Goal: Task Accomplishment & Management: Complete application form

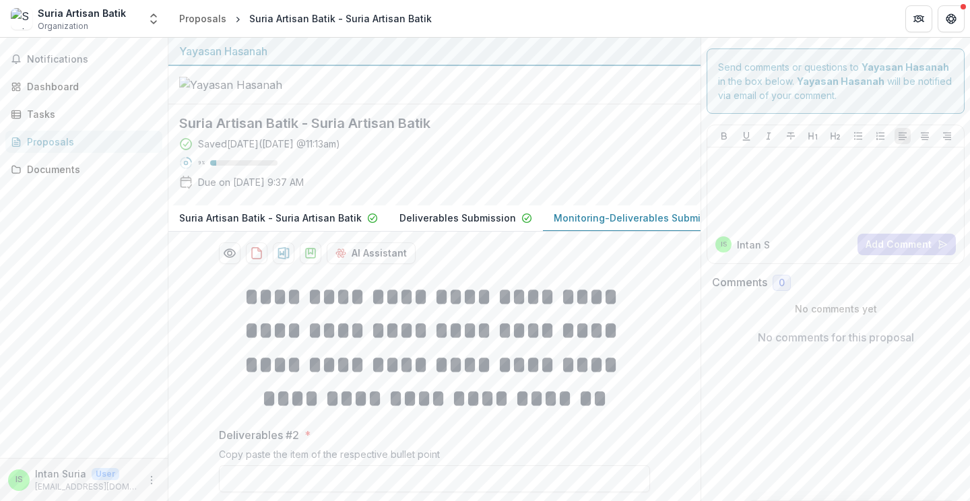
scroll to position [130, 0]
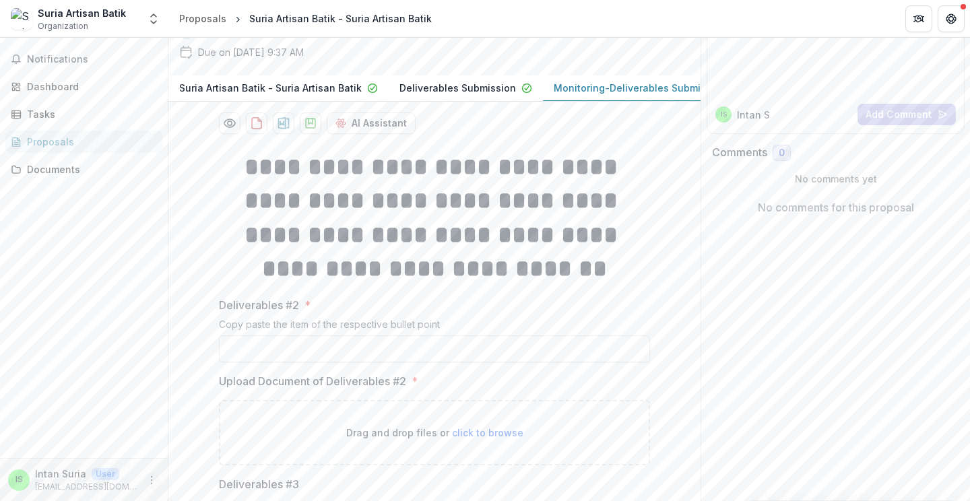
click at [148, 479] on icon "More" at bounding box center [151, 480] width 11 height 11
click at [187, 477] on button "Logout" at bounding box center [240, 474] width 144 height 22
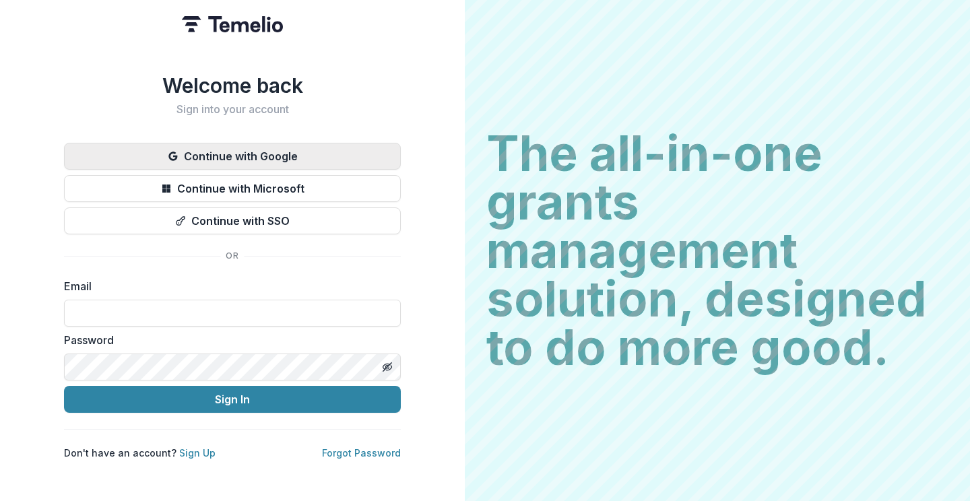
click at [263, 156] on button "Continue with Google" at bounding box center [232, 156] width 337 height 27
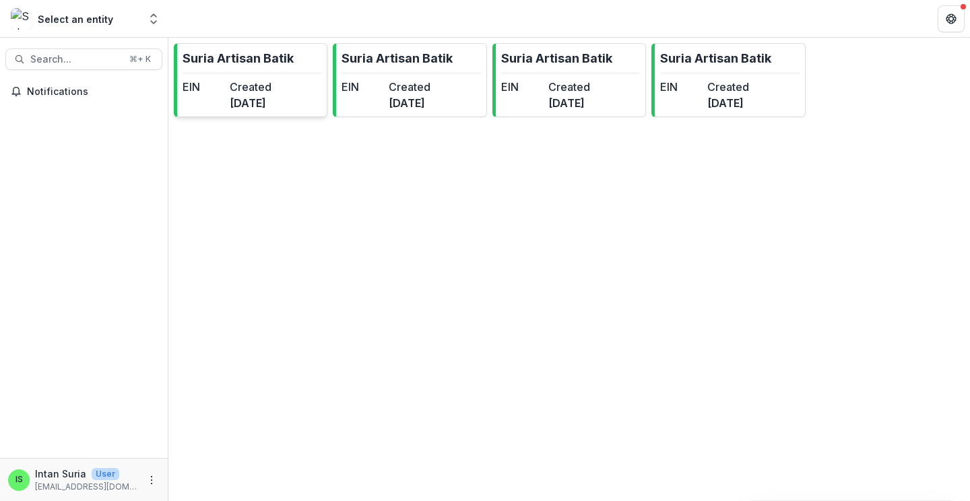
click at [256, 96] on dd "5 months ago" at bounding box center [251, 103] width 42 height 16
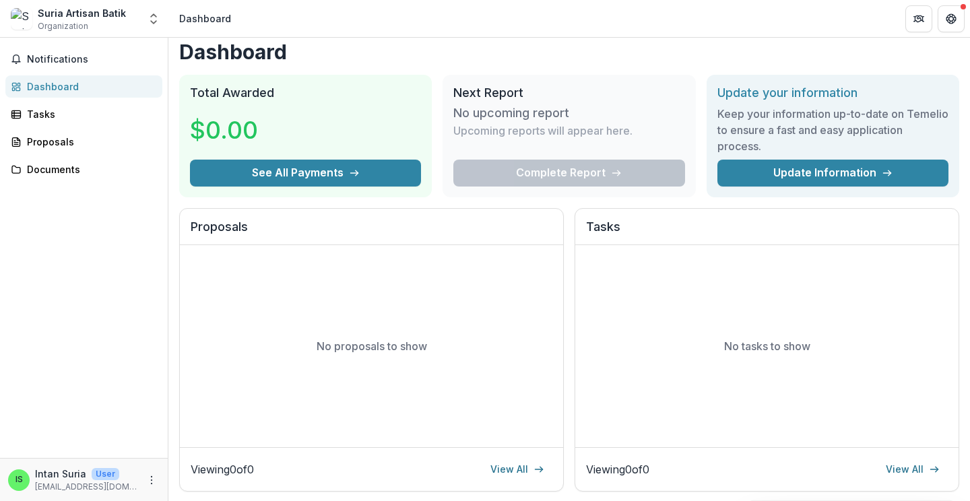
scroll to position [35, 0]
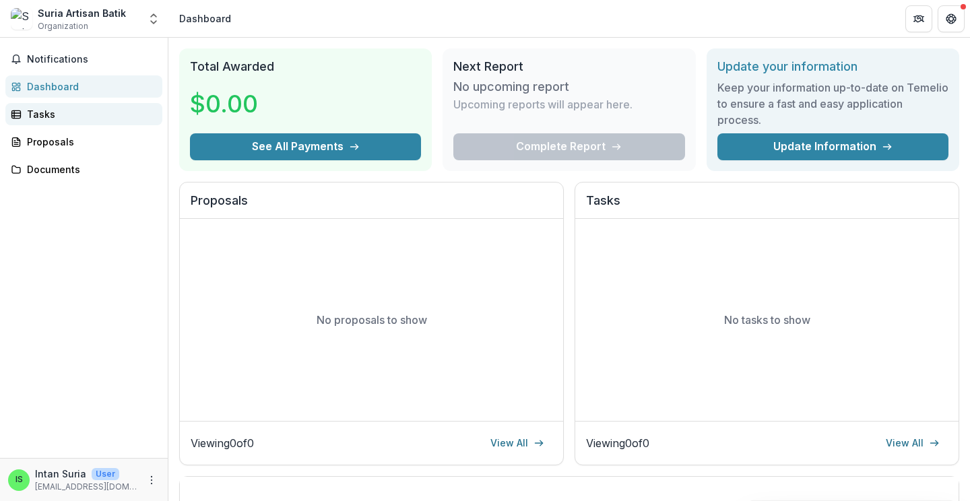
click at [75, 118] on div "Tasks" at bounding box center [89, 114] width 125 height 14
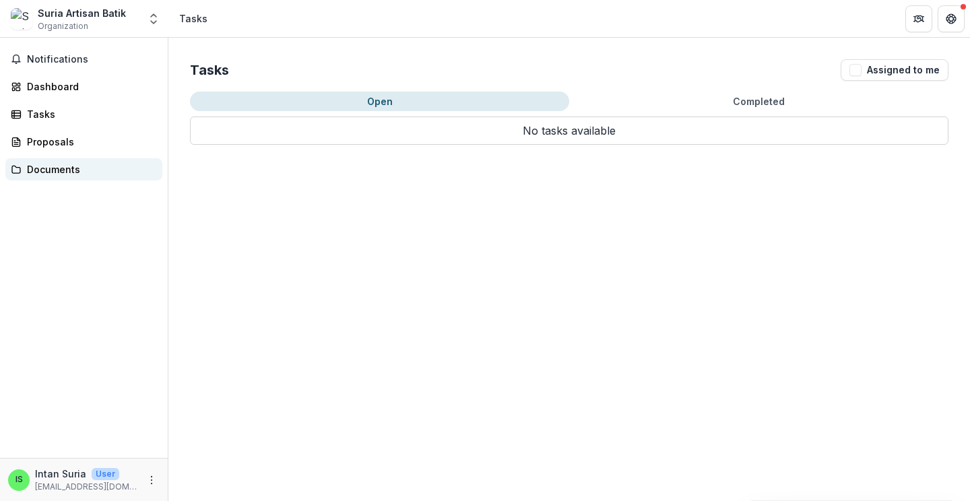
click at [63, 167] on div "Documents" at bounding box center [89, 169] width 125 height 14
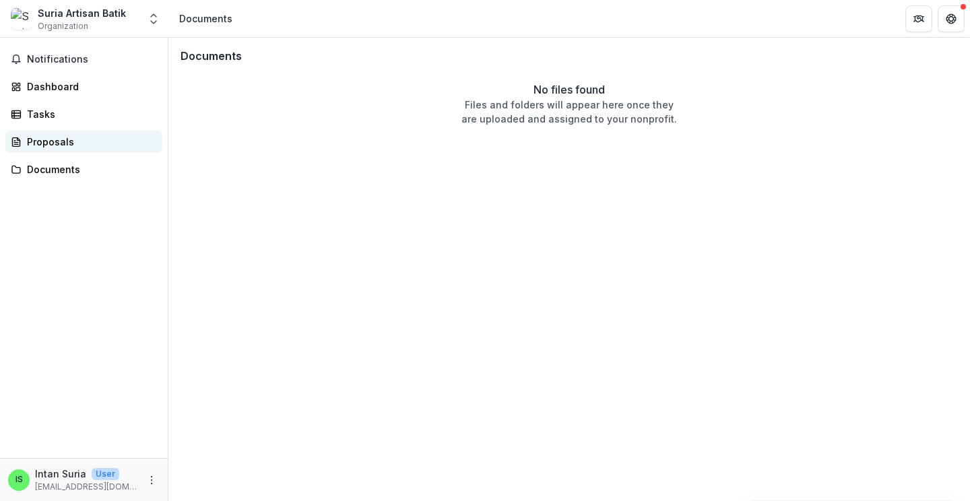
click at [63, 144] on div "Proposals" at bounding box center [89, 142] width 125 height 14
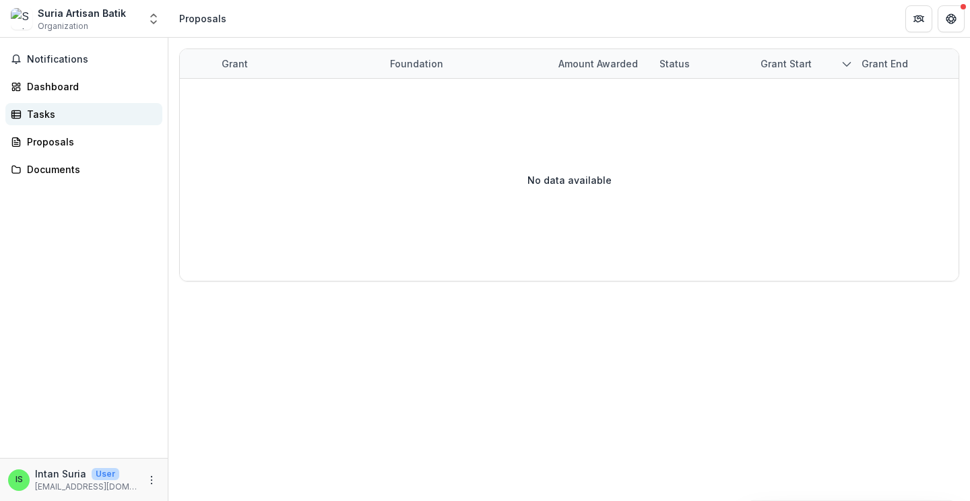
click at [57, 116] on div "Tasks" at bounding box center [89, 114] width 125 height 14
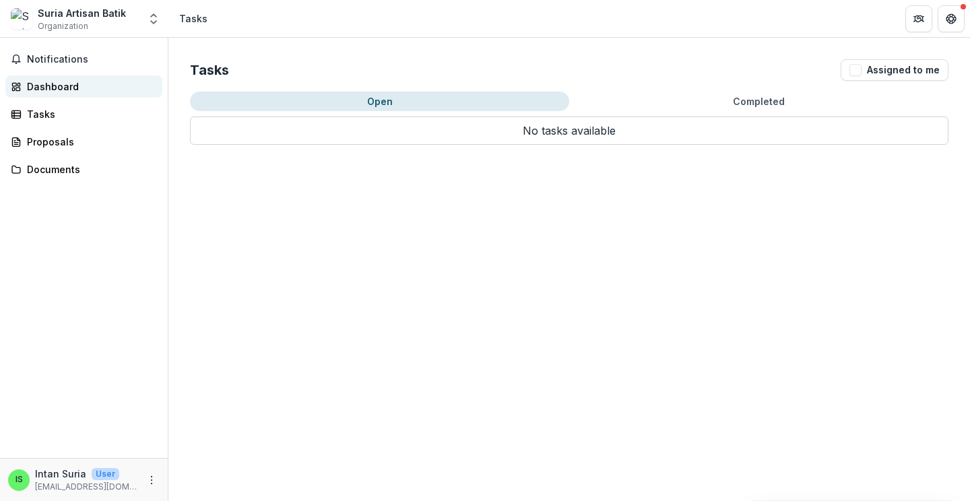
click at [57, 88] on div "Dashboard" at bounding box center [89, 86] width 125 height 14
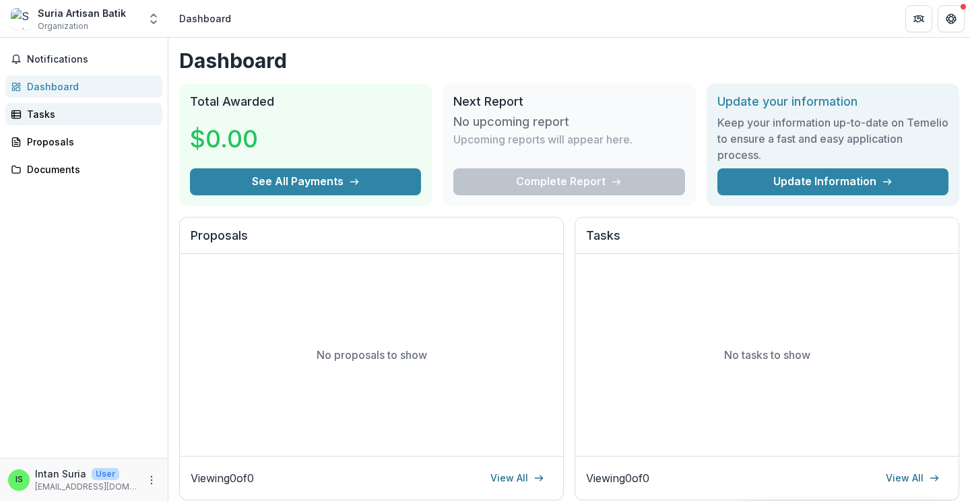
click at [65, 116] on div "Tasks" at bounding box center [89, 114] width 125 height 14
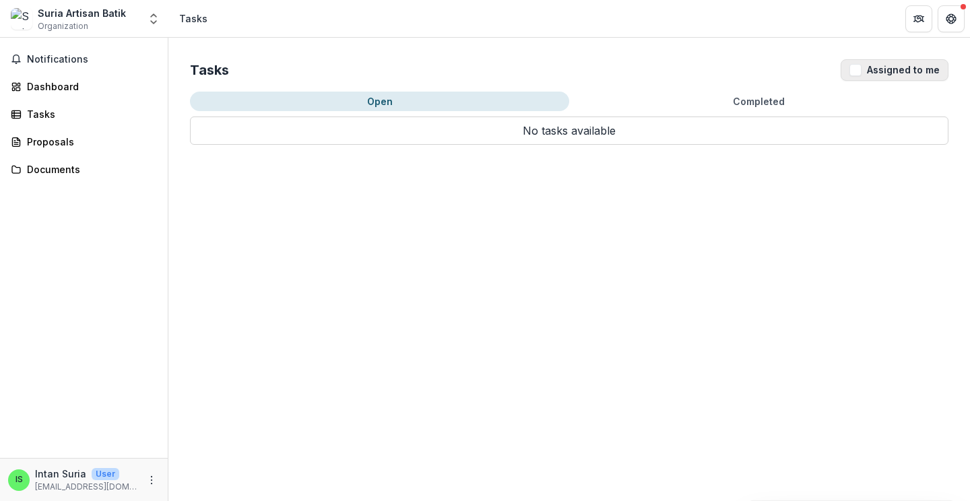
click at [889, 75] on button "Assigned to me" at bounding box center [895, 70] width 108 height 22
click at [150, 477] on icon "More" at bounding box center [151, 480] width 11 height 11
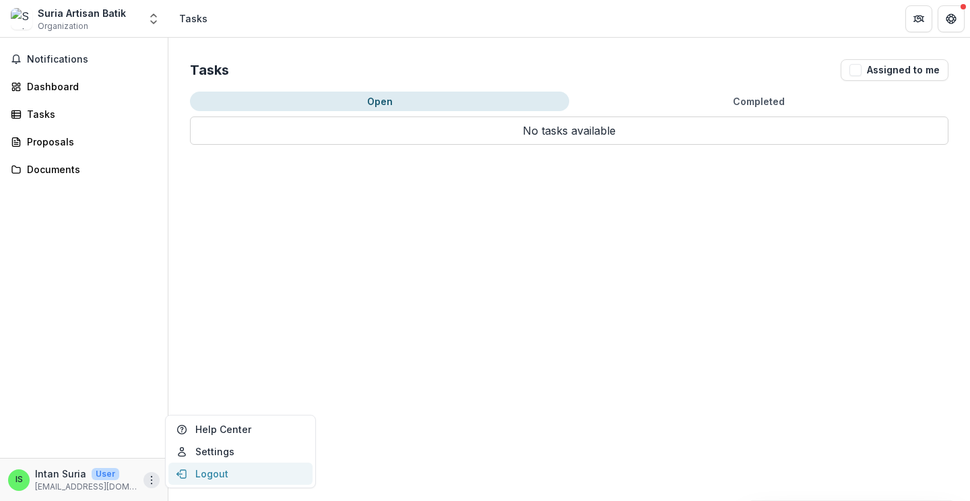
click at [183, 474] on icon "button" at bounding box center [182, 474] width 11 height 11
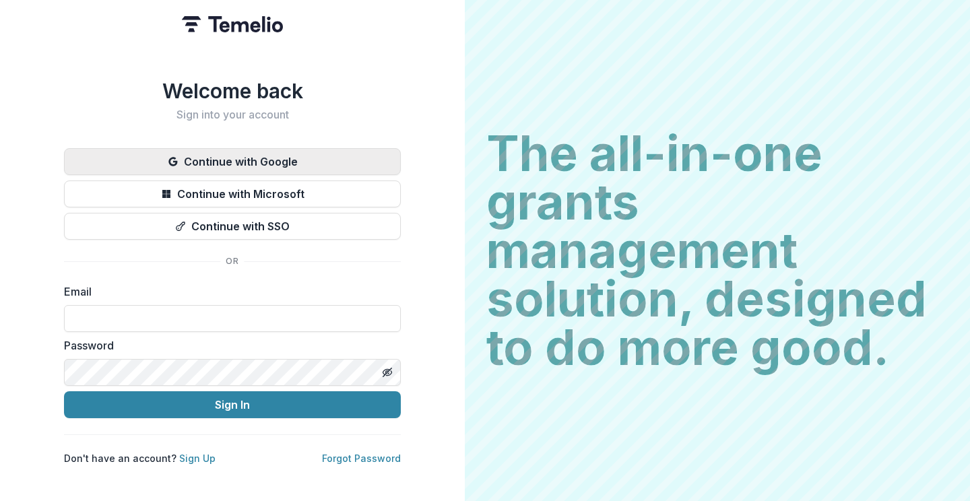
click at [271, 159] on button "Continue with Google" at bounding box center [232, 161] width 337 height 27
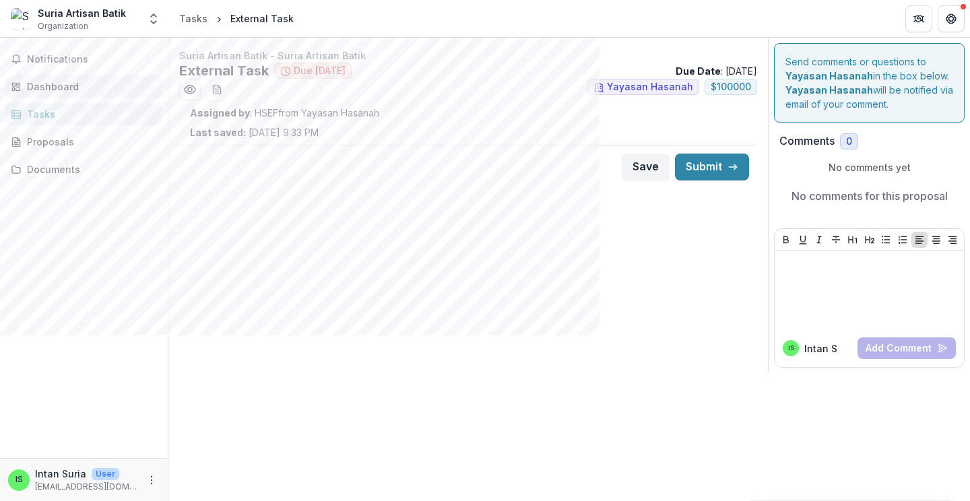
click at [84, 89] on div "Dashboard" at bounding box center [89, 86] width 125 height 14
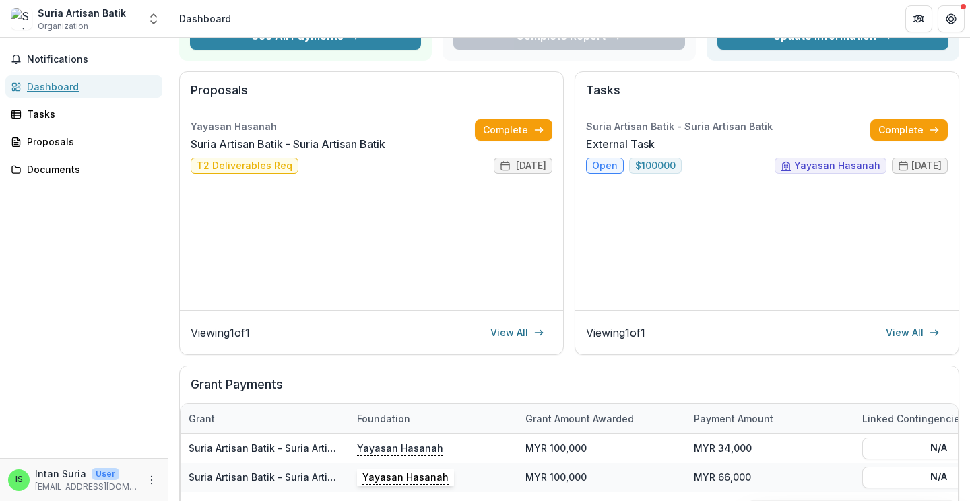
scroll to position [145, 0]
click at [499, 133] on link "Complete" at bounding box center [513, 131] width 77 height 22
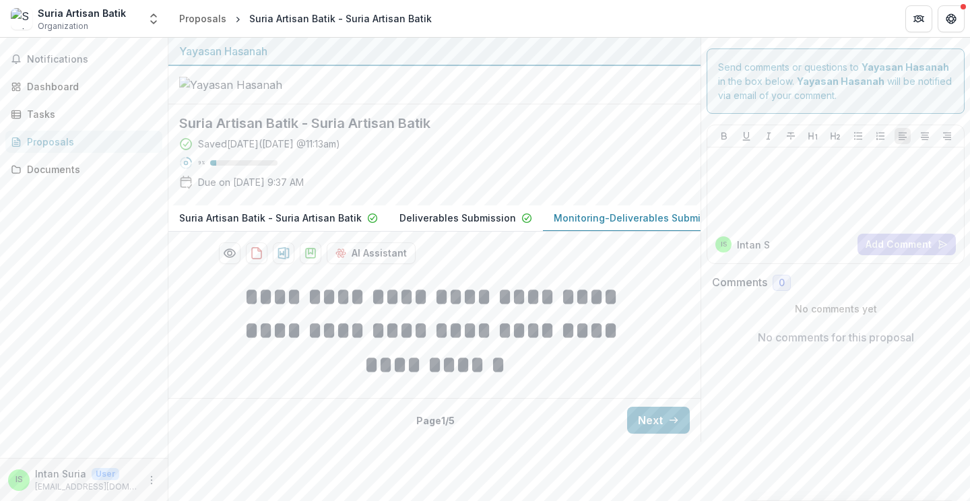
scroll to position [12, 0]
click at [668, 426] on icon "button" at bounding box center [673, 420] width 11 height 11
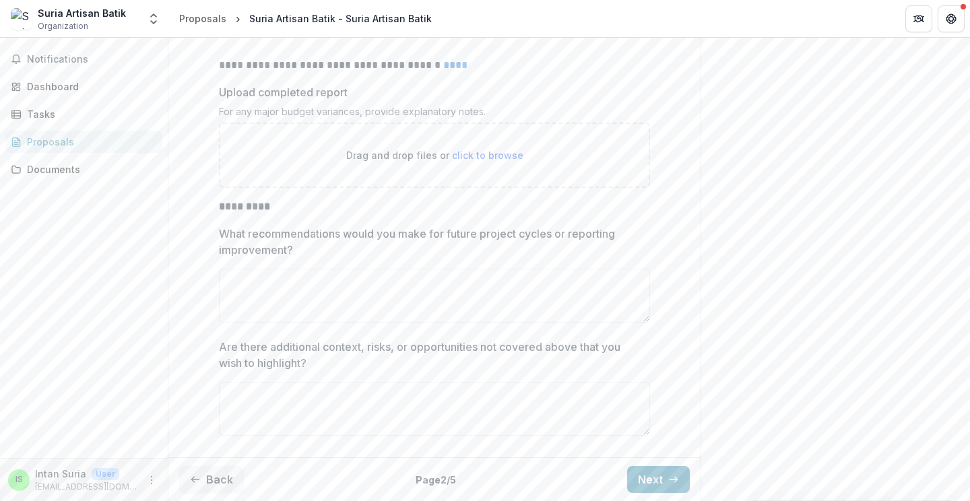
scroll to position [3102, 0]
click at [655, 474] on button "Next" at bounding box center [658, 479] width 63 height 27
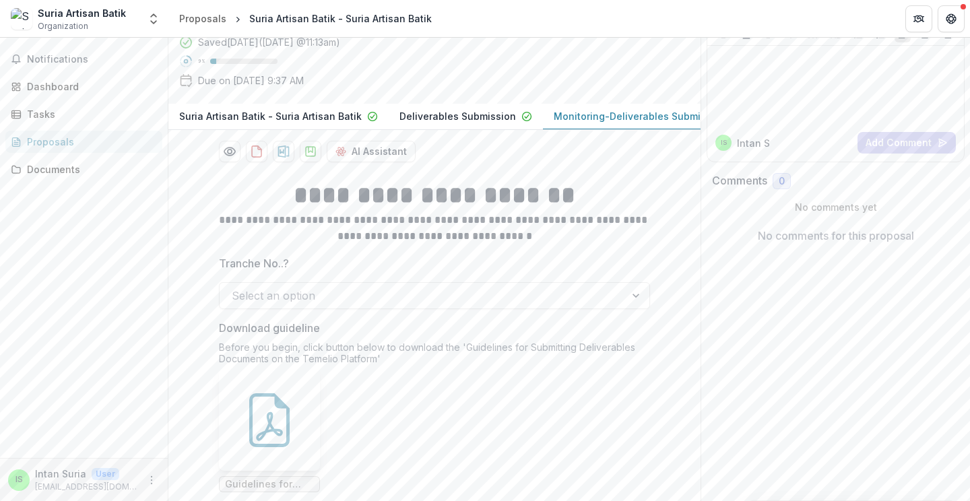
scroll to position [224, 0]
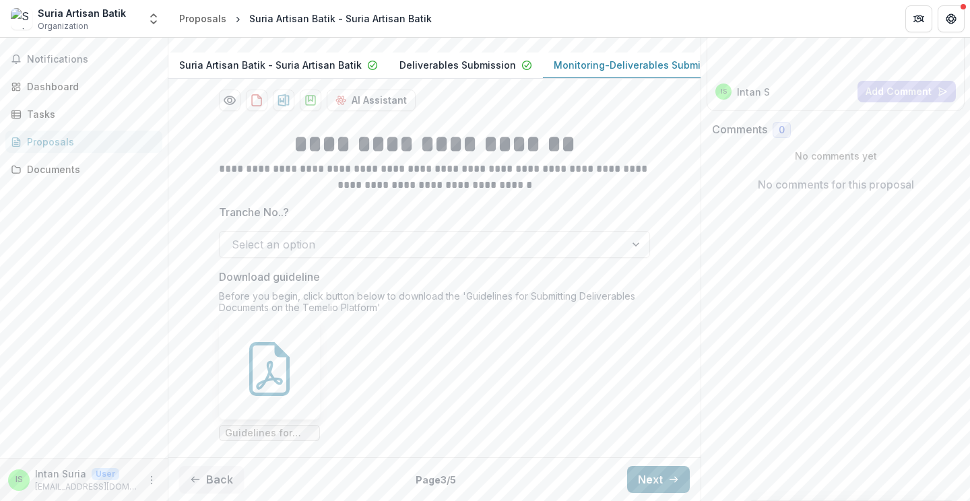
click at [653, 482] on button "Next" at bounding box center [658, 479] width 63 height 27
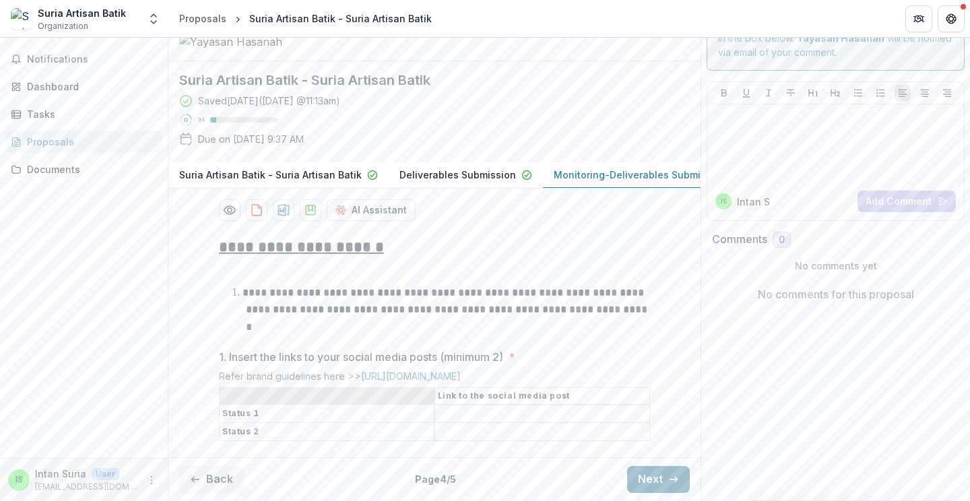
scroll to position [95, 0]
click at [669, 354] on div "**********" at bounding box center [434, 339] width 532 height 226
click at [659, 474] on button "Next" at bounding box center [658, 479] width 63 height 27
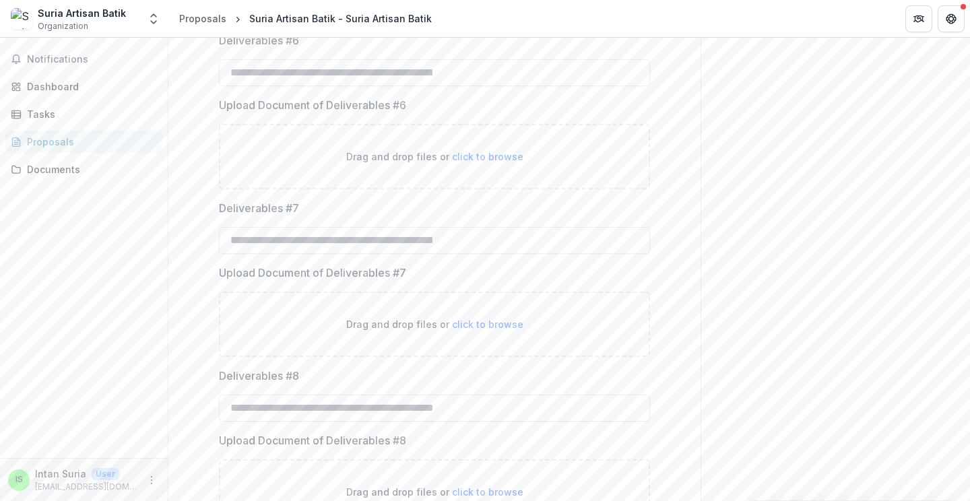
scroll to position [1232, 0]
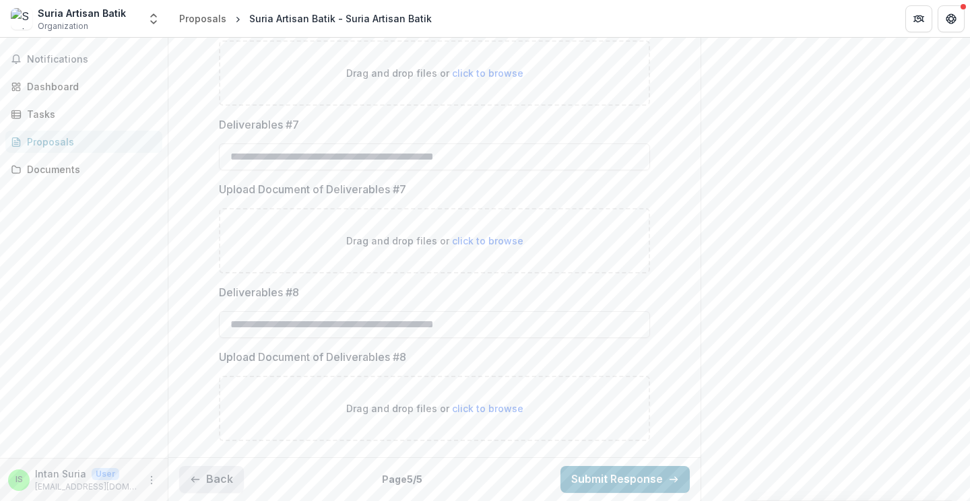
click at [217, 482] on button "Back" at bounding box center [211, 479] width 65 height 27
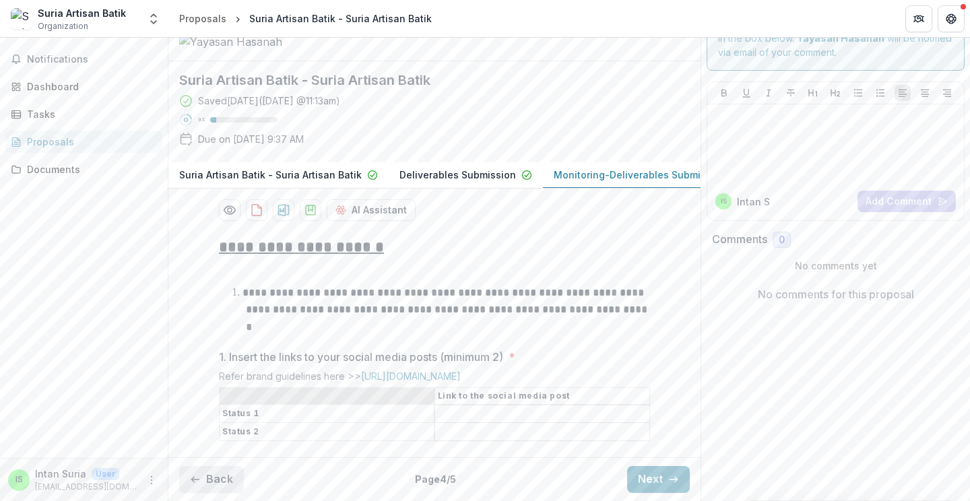
click at [218, 482] on button "Back" at bounding box center [211, 479] width 65 height 27
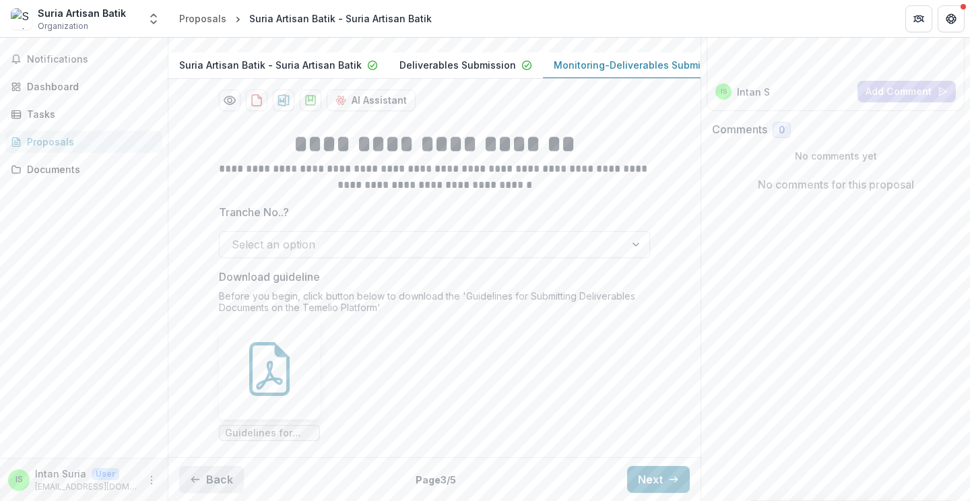
click at [218, 482] on button "Back" at bounding box center [211, 479] width 65 height 27
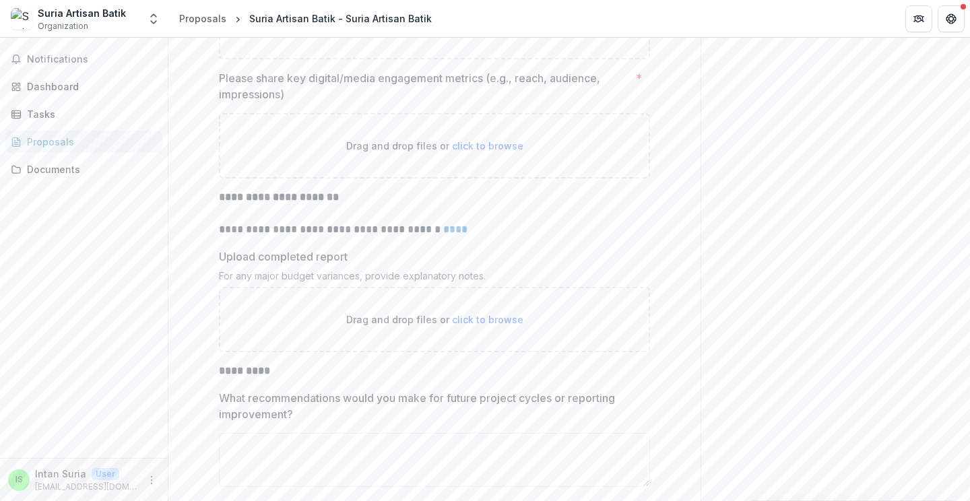
scroll to position [2892, 0]
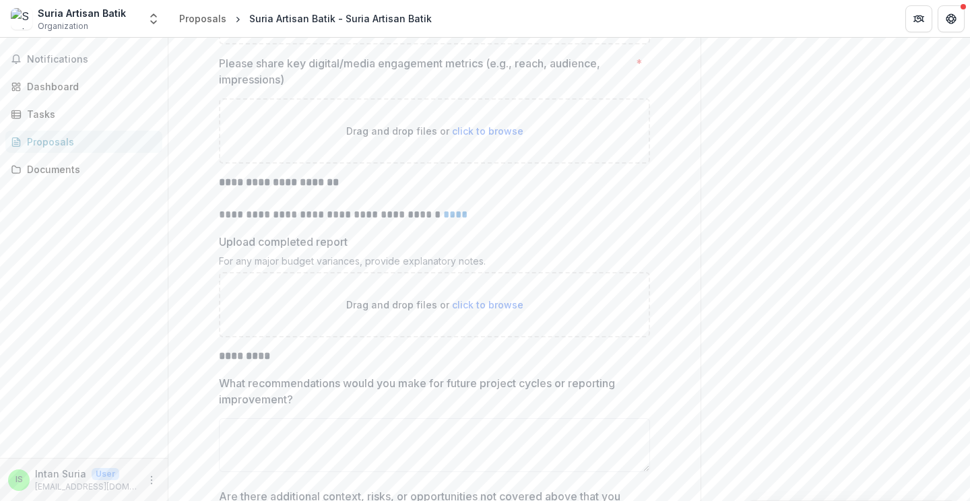
click at [457, 220] on link "****" at bounding box center [455, 215] width 24 height 10
